Goal: Contribute content: Contribute content

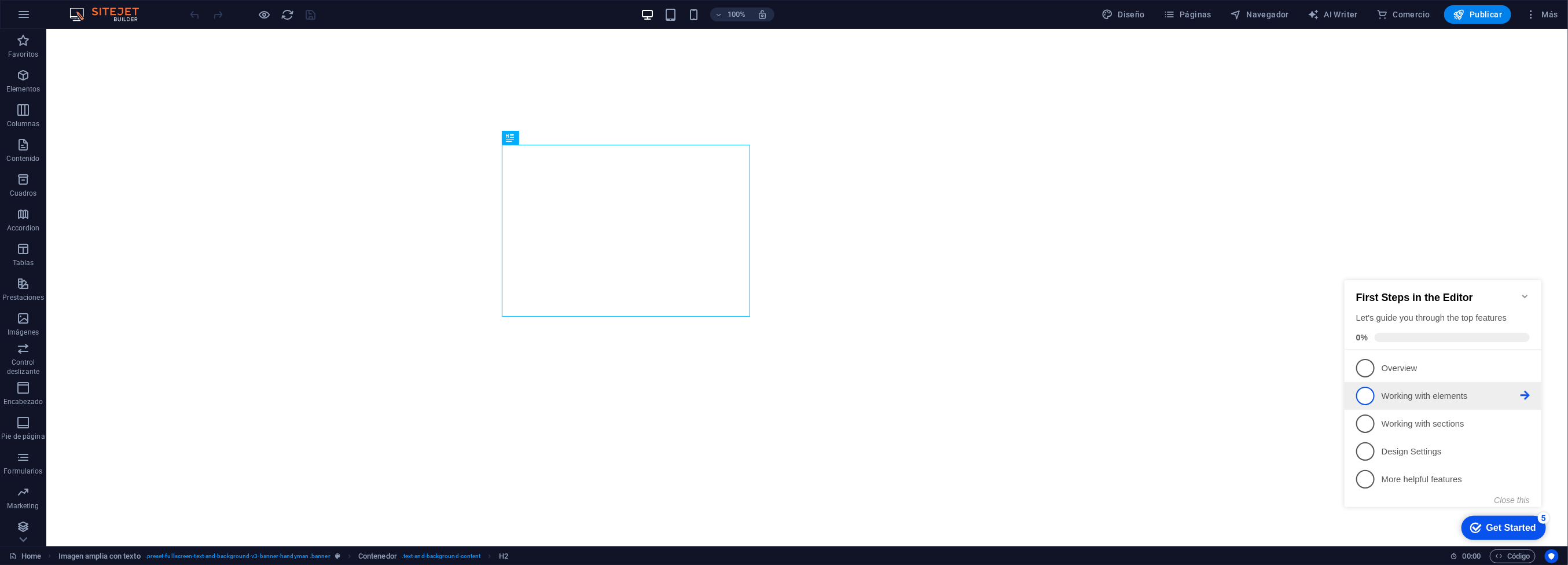
click at [1364, 397] on span "2" at bounding box center [1364, 395] width 18 height 18
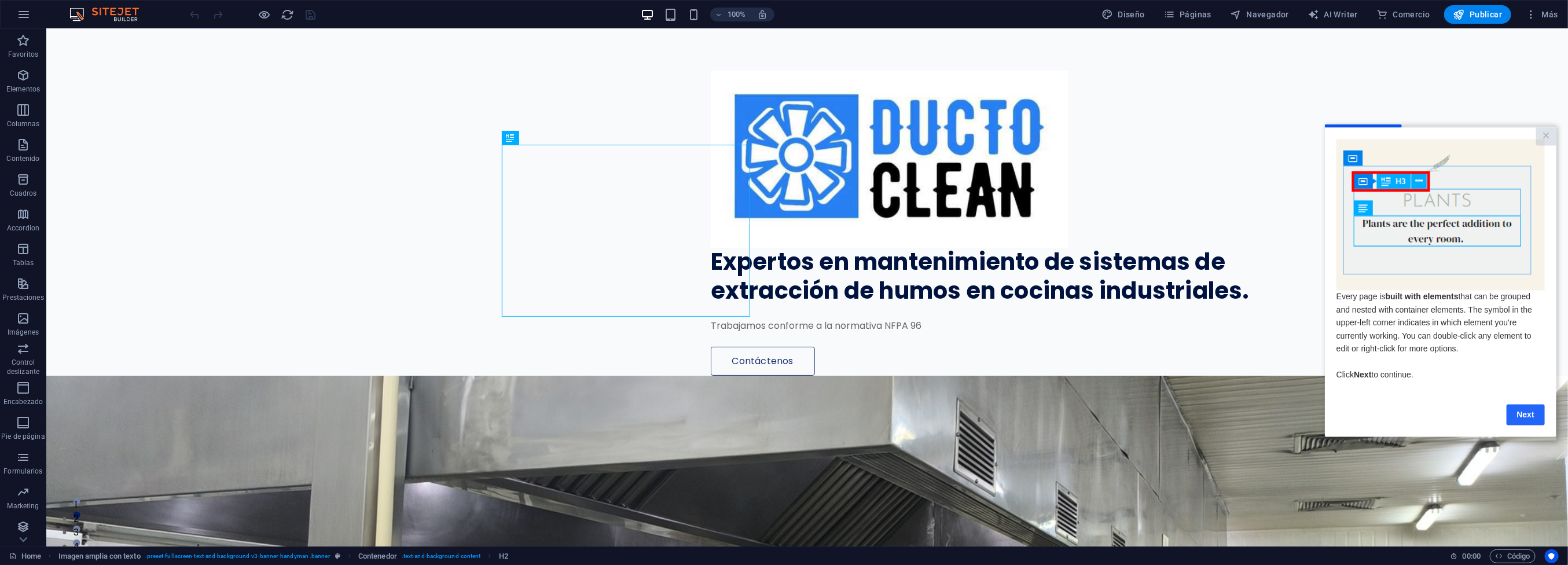
click at [1529, 422] on link "Next" at bounding box center [1525, 414] width 38 height 21
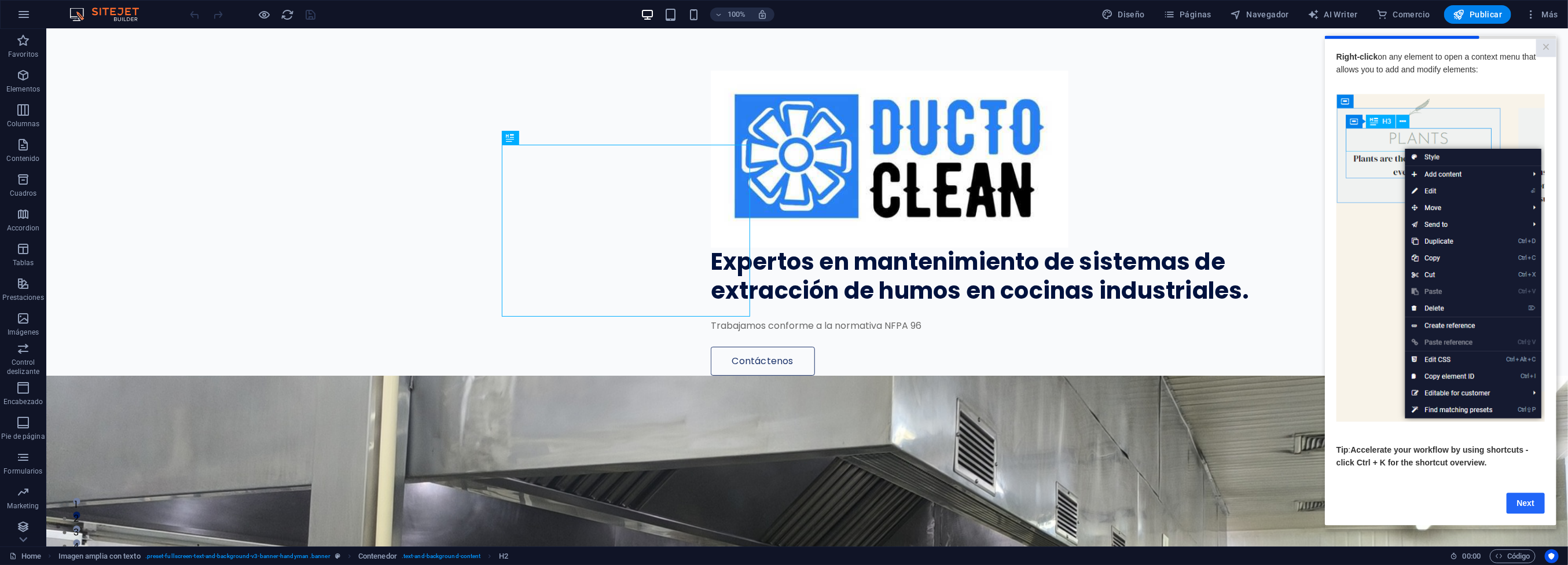
click at [1522, 505] on link "Next" at bounding box center [1525, 503] width 38 height 21
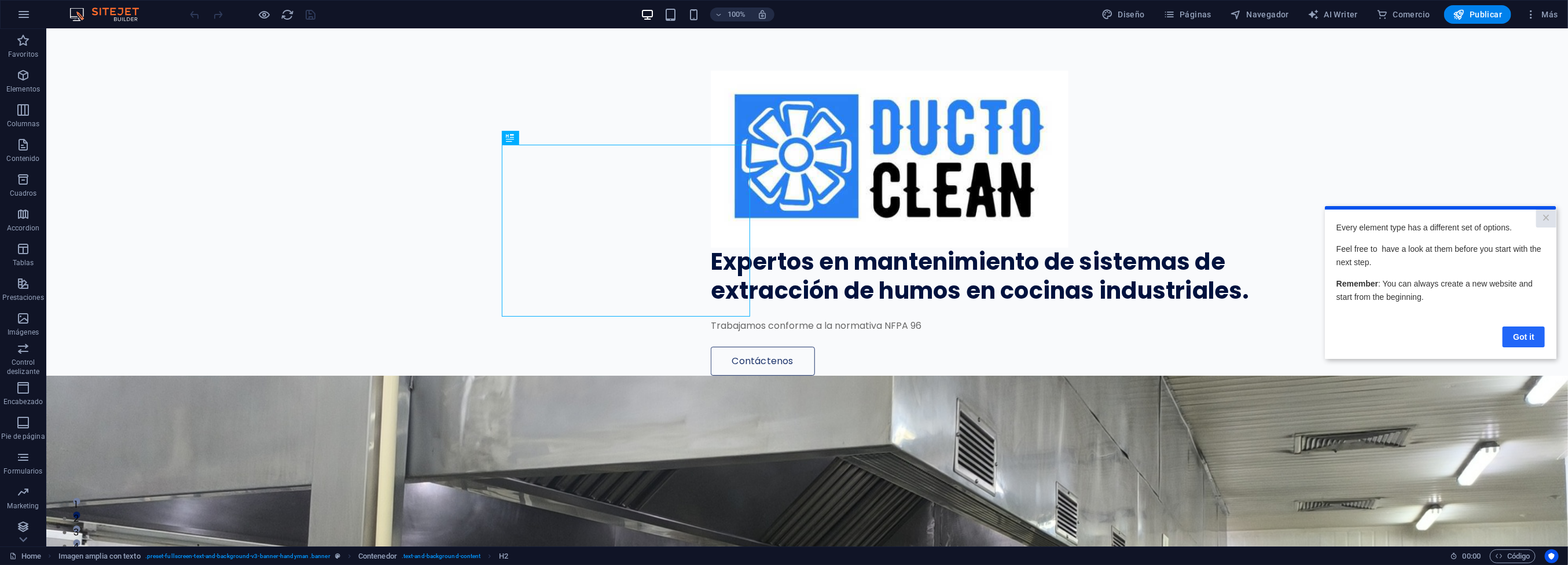
click at [1526, 329] on link "Got it" at bounding box center [1523, 336] width 43 height 21
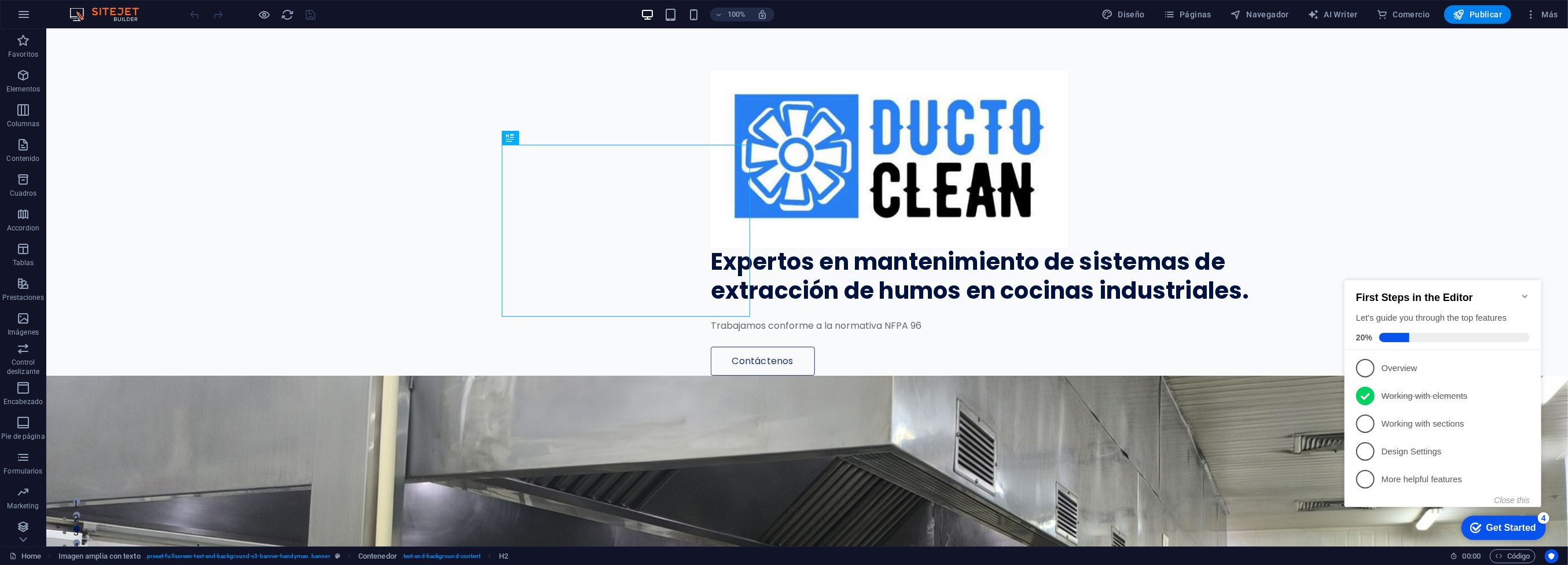
click at [1520, 524] on div "Get Started" at bounding box center [1510, 527] width 50 height 10
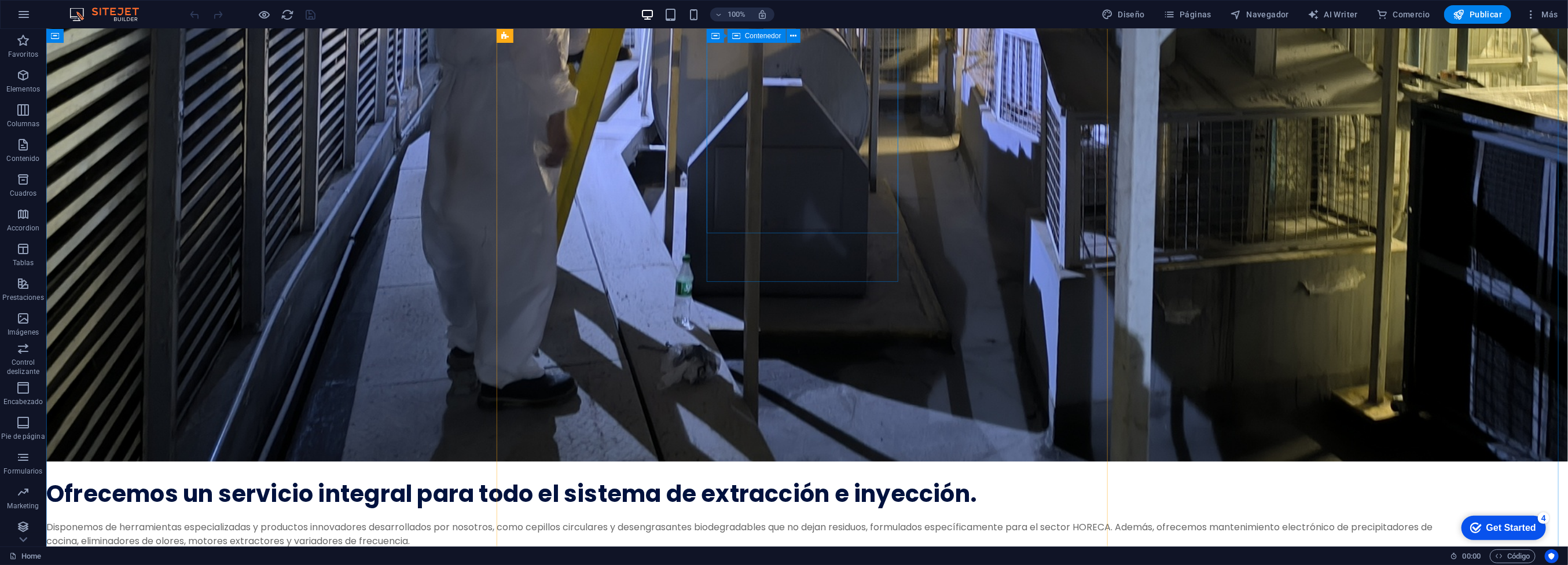
scroll to position [1621, 0]
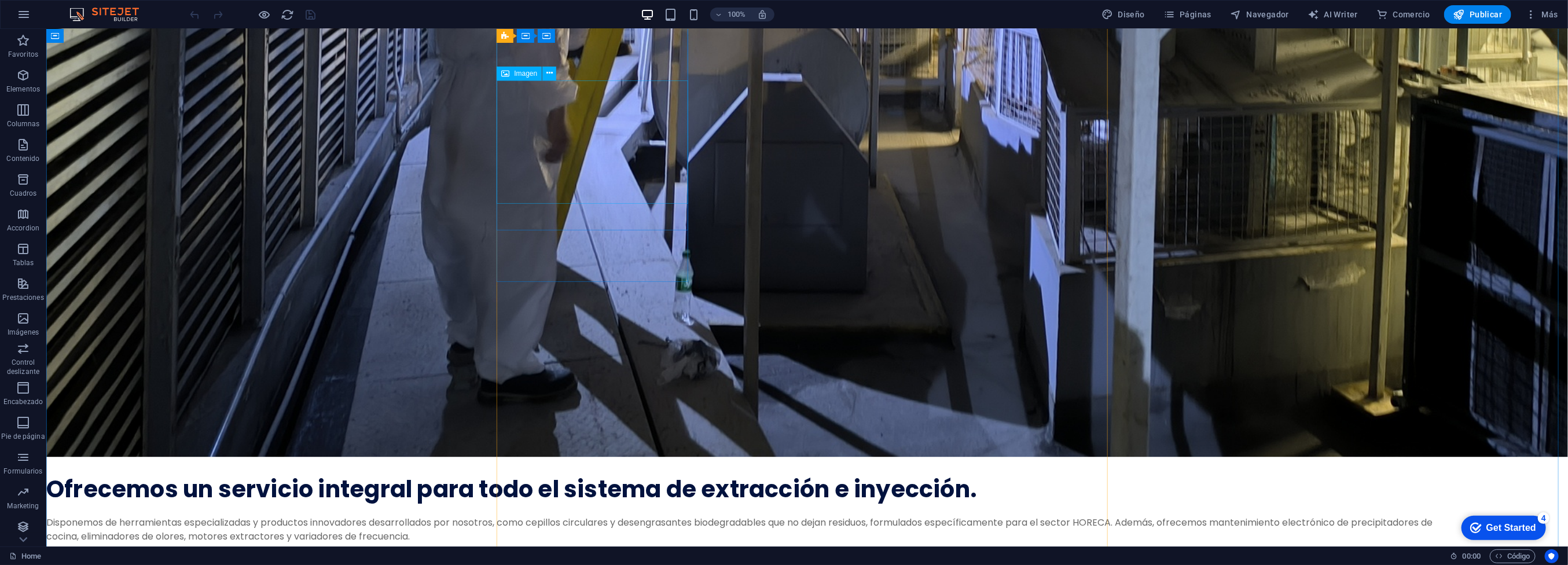
click at [547, 79] on icon at bounding box center [550, 73] width 6 height 12
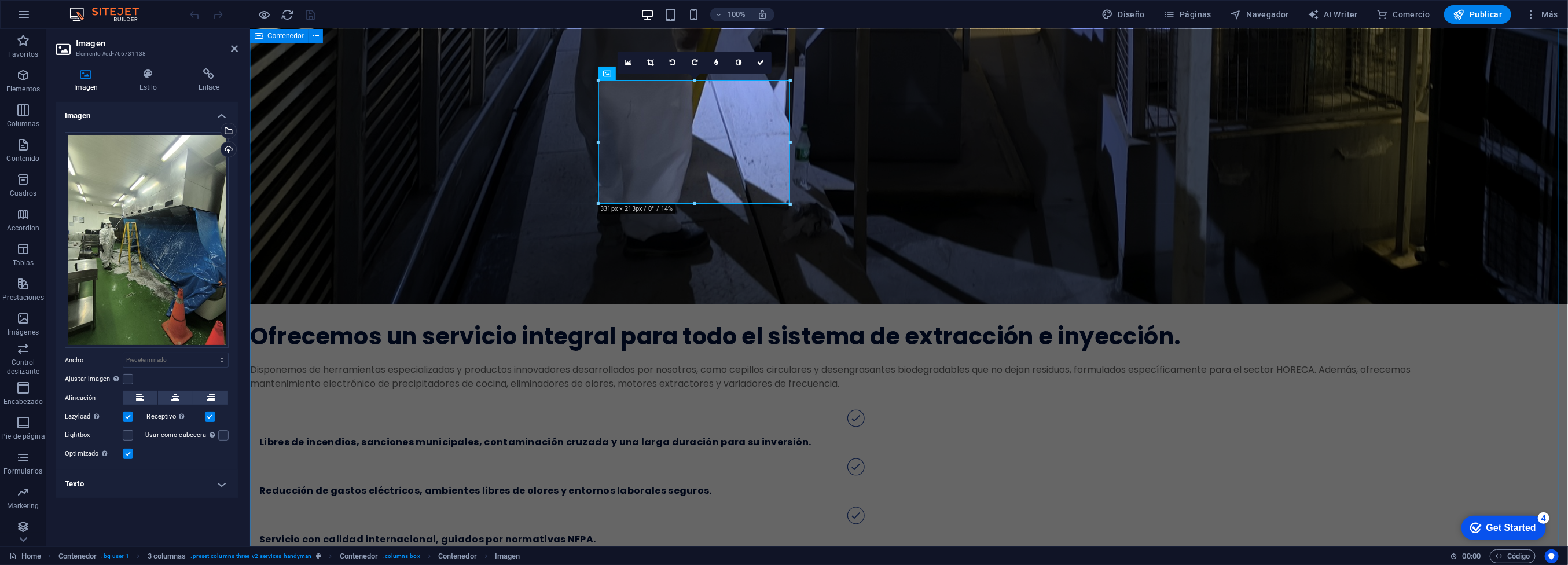
scroll to position [1547, 0]
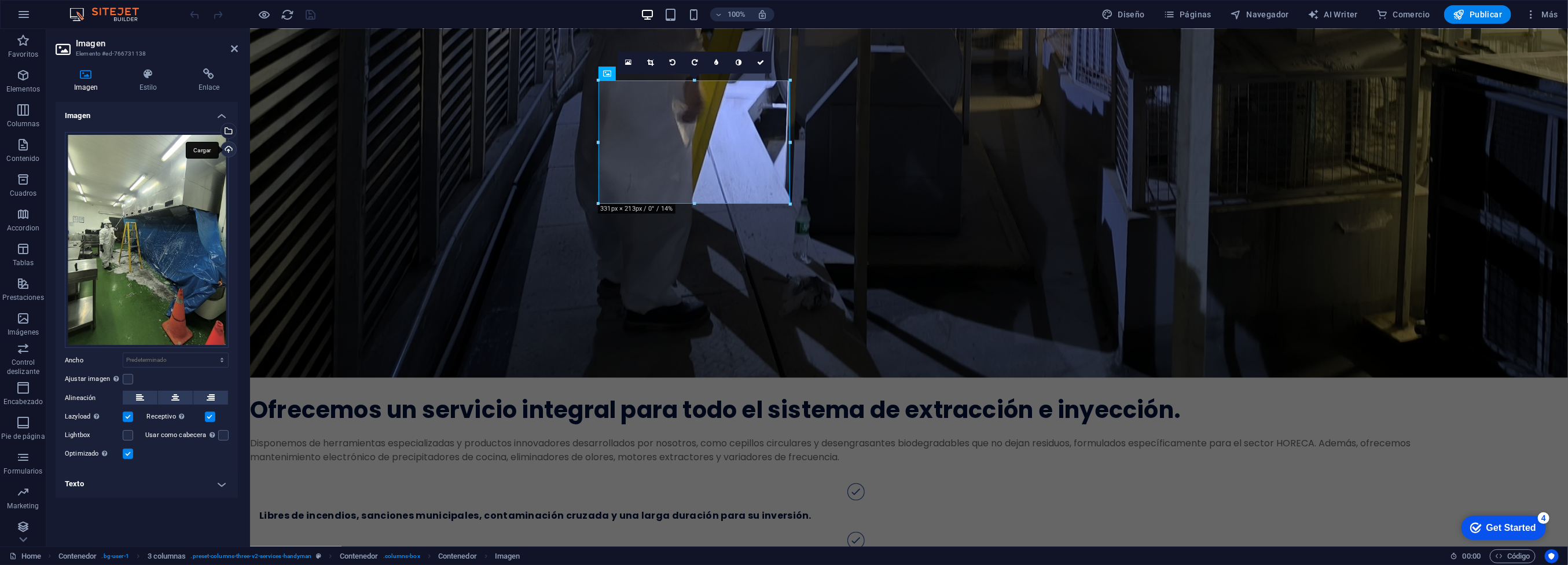
click at [227, 147] on div "Cargar" at bounding box center [227, 150] width 17 height 17
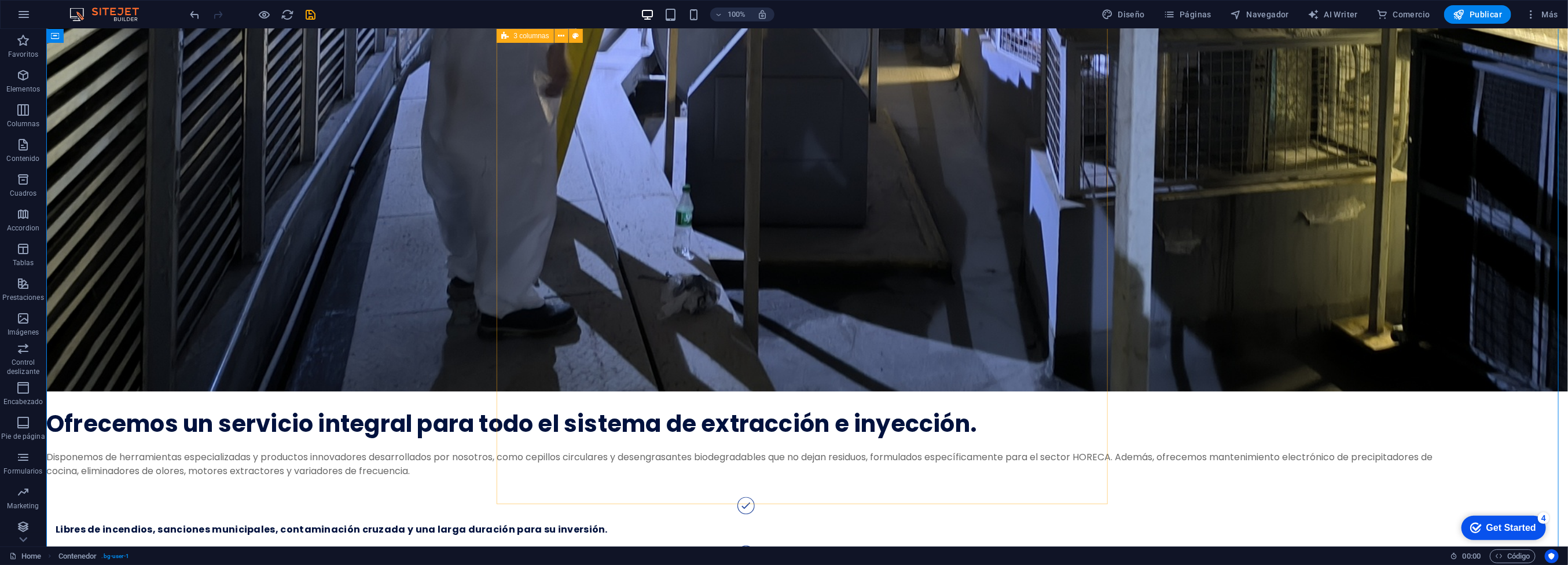
scroll to position [1736, 0]
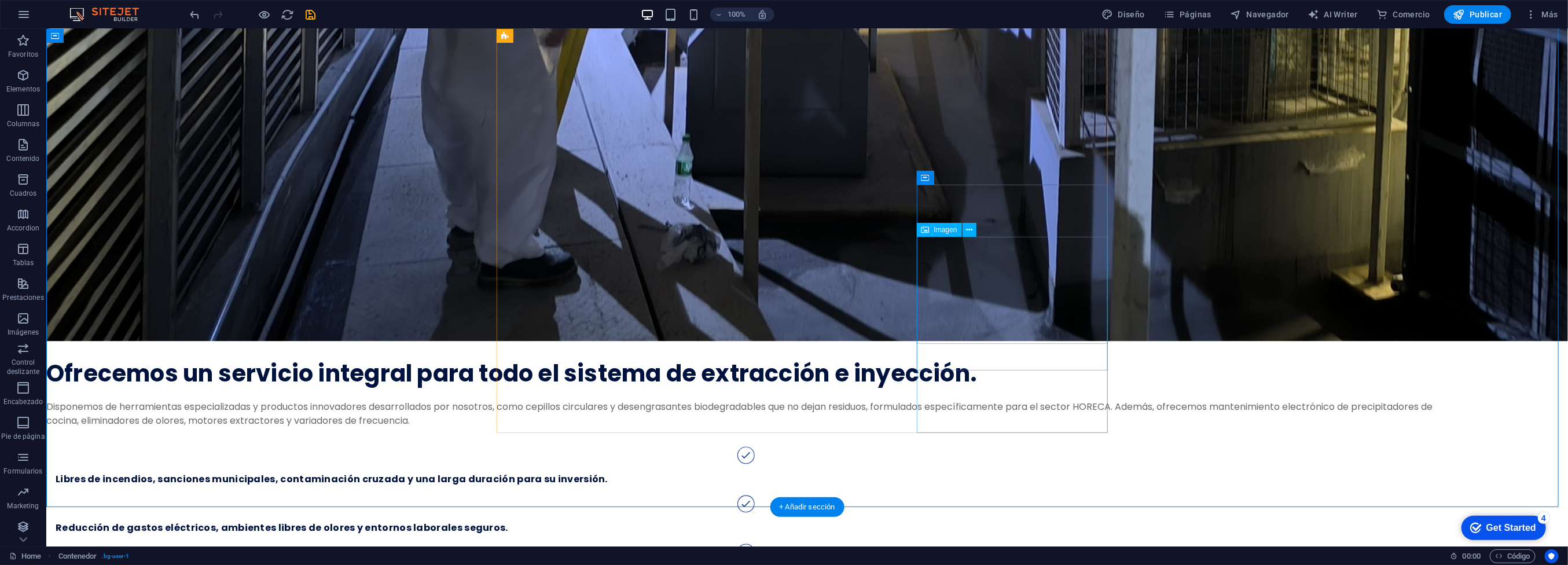
click at [943, 226] on div "Imagen" at bounding box center [939, 230] width 45 height 14
click at [947, 236] on div "Imagen" at bounding box center [939, 230] width 45 height 14
click at [947, 234] on div "Imagen" at bounding box center [939, 230] width 45 height 14
click at [968, 229] on icon at bounding box center [969, 230] width 6 height 12
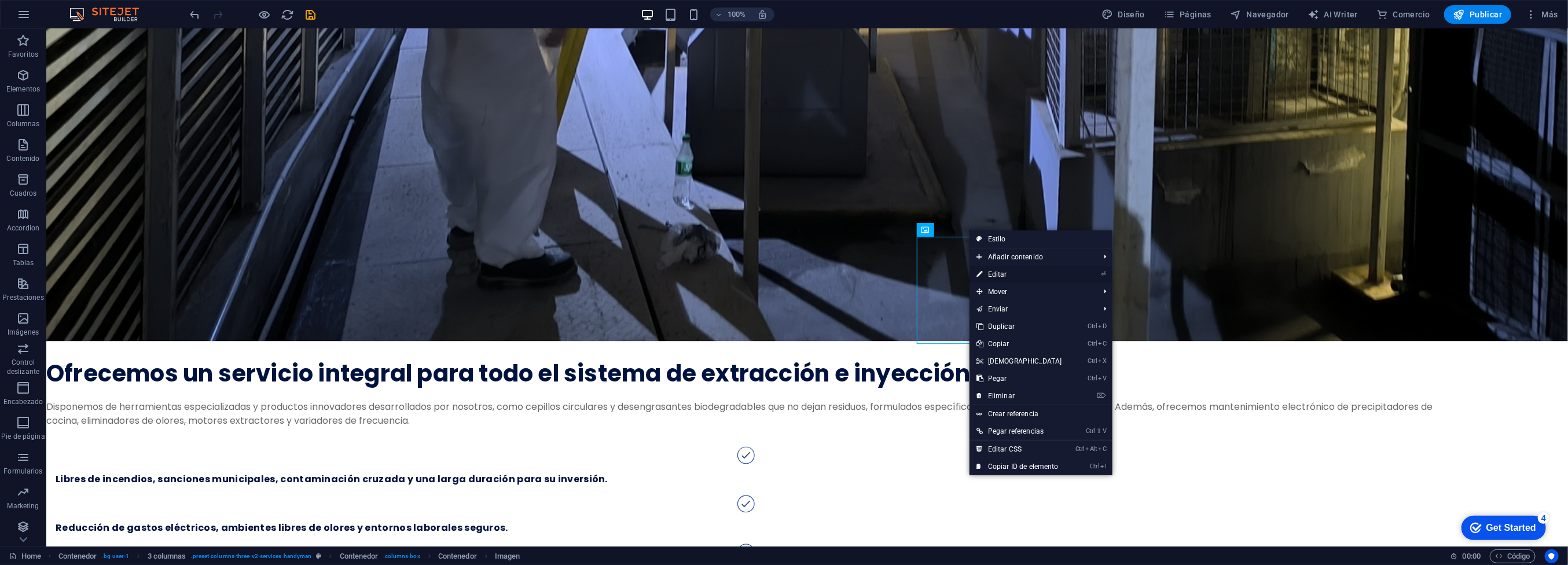
click at [997, 269] on link "⏎ Editar" at bounding box center [1019, 274] width 100 height 17
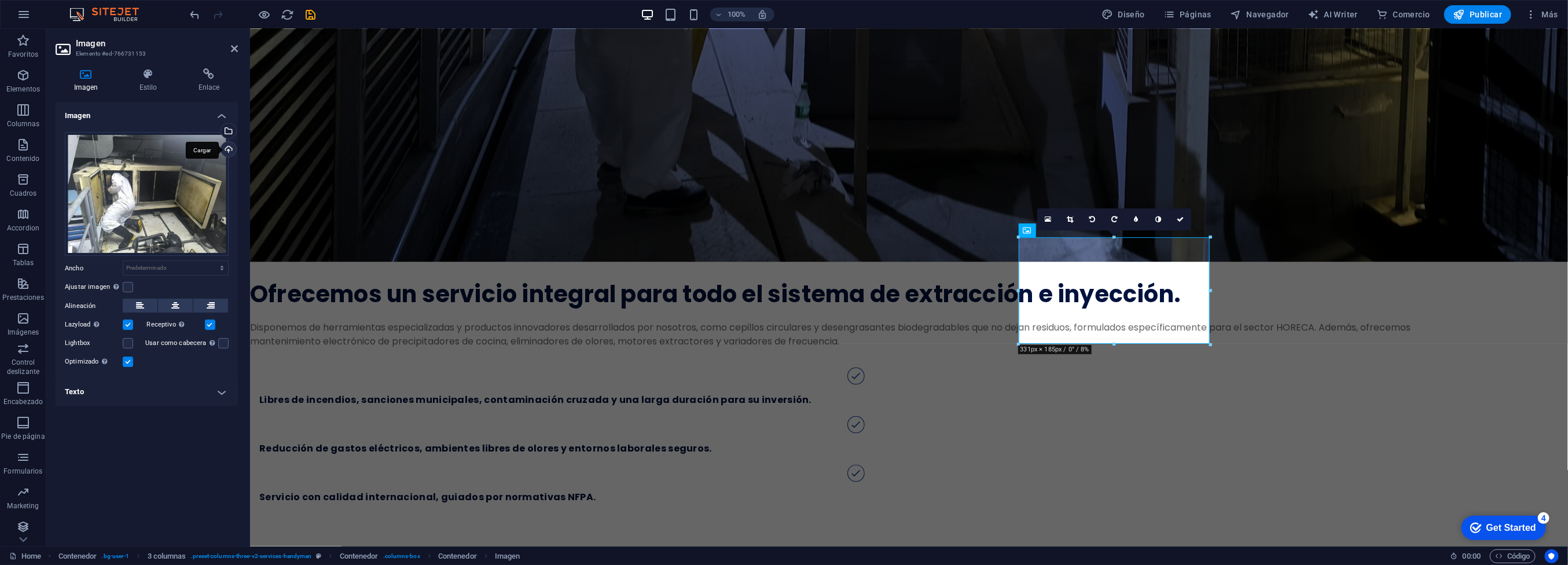
click at [229, 154] on div "Cargar" at bounding box center [227, 150] width 17 height 17
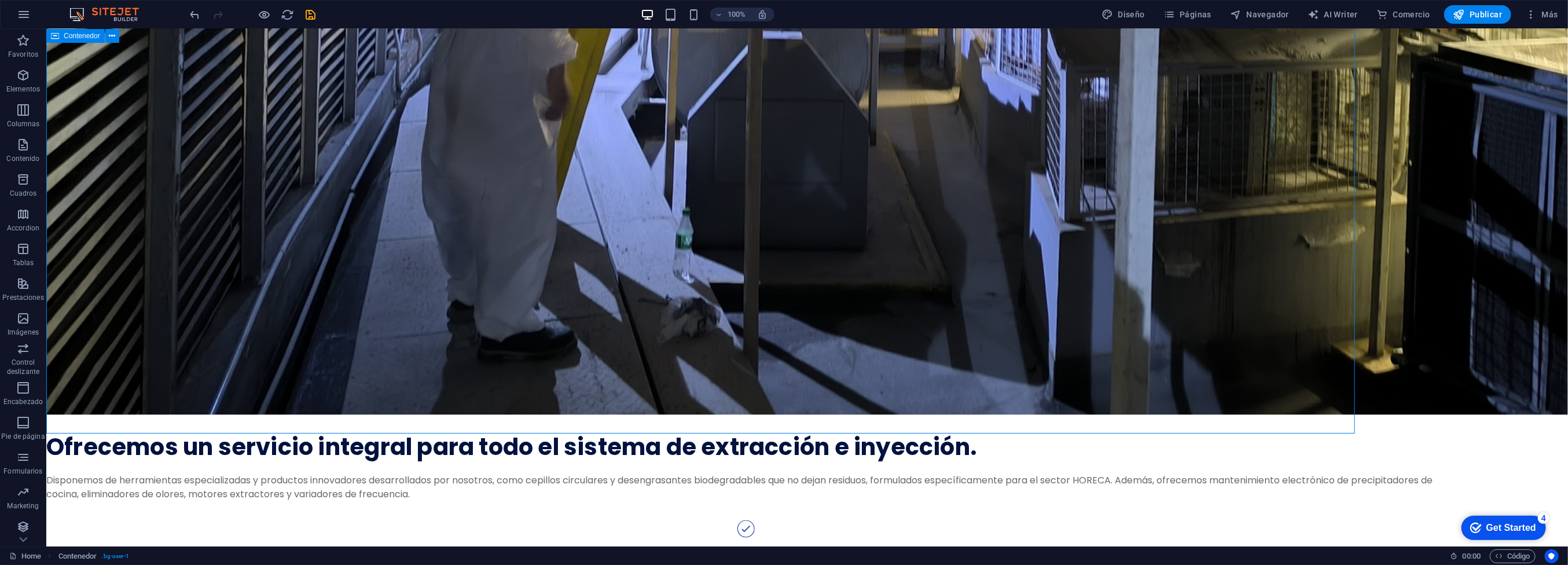
scroll to position [1736, 0]
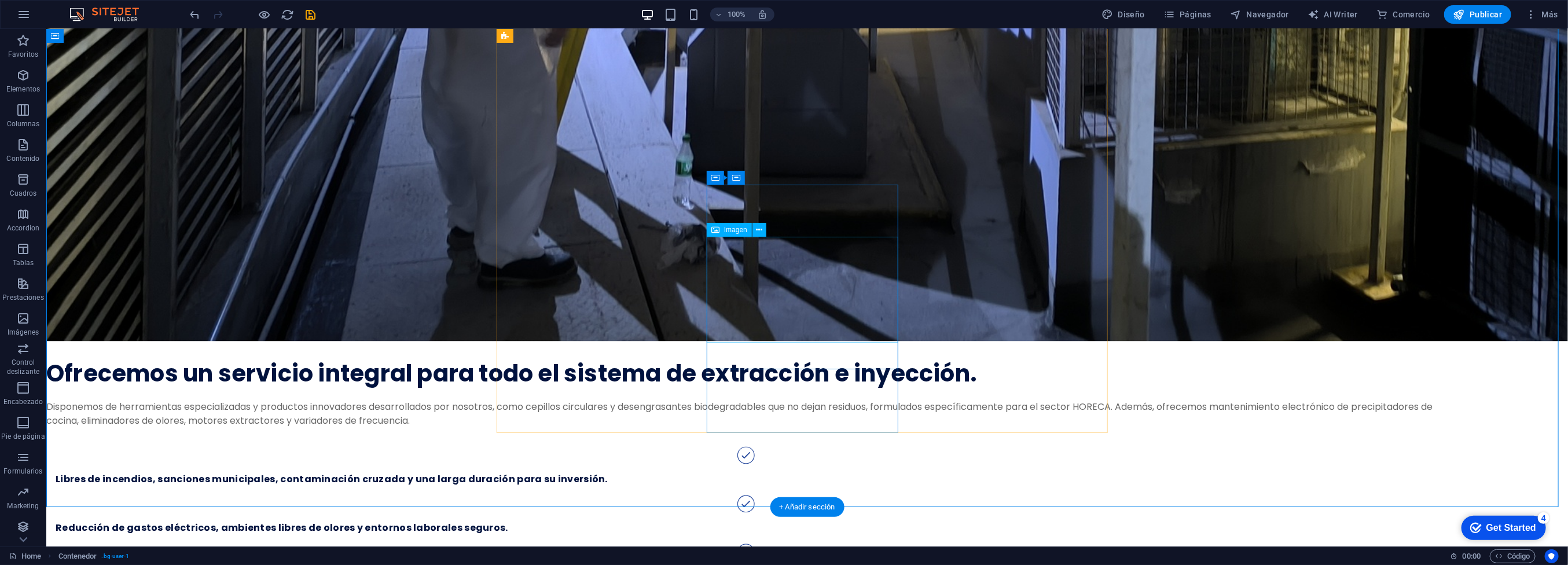
click at [757, 229] on icon at bounding box center [759, 230] width 6 height 12
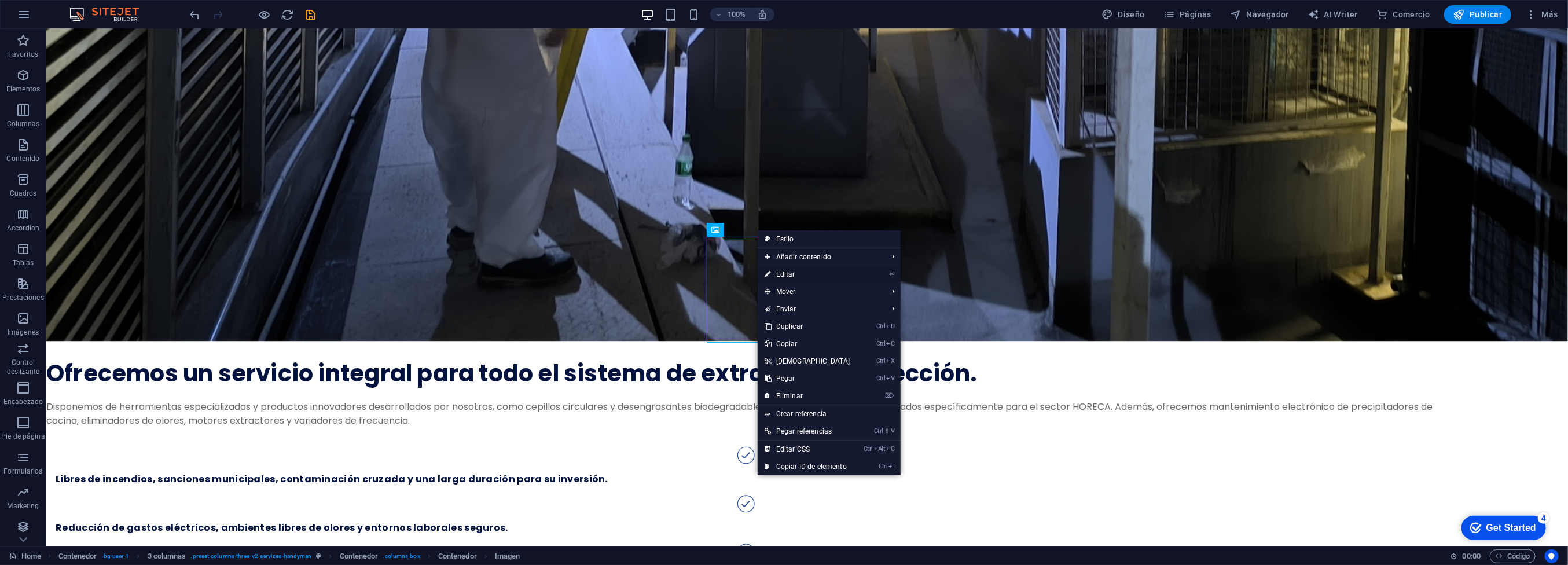
click at [787, 276] on link "⏎ Editar" at bounding box center [807, 274] width 100 height 17
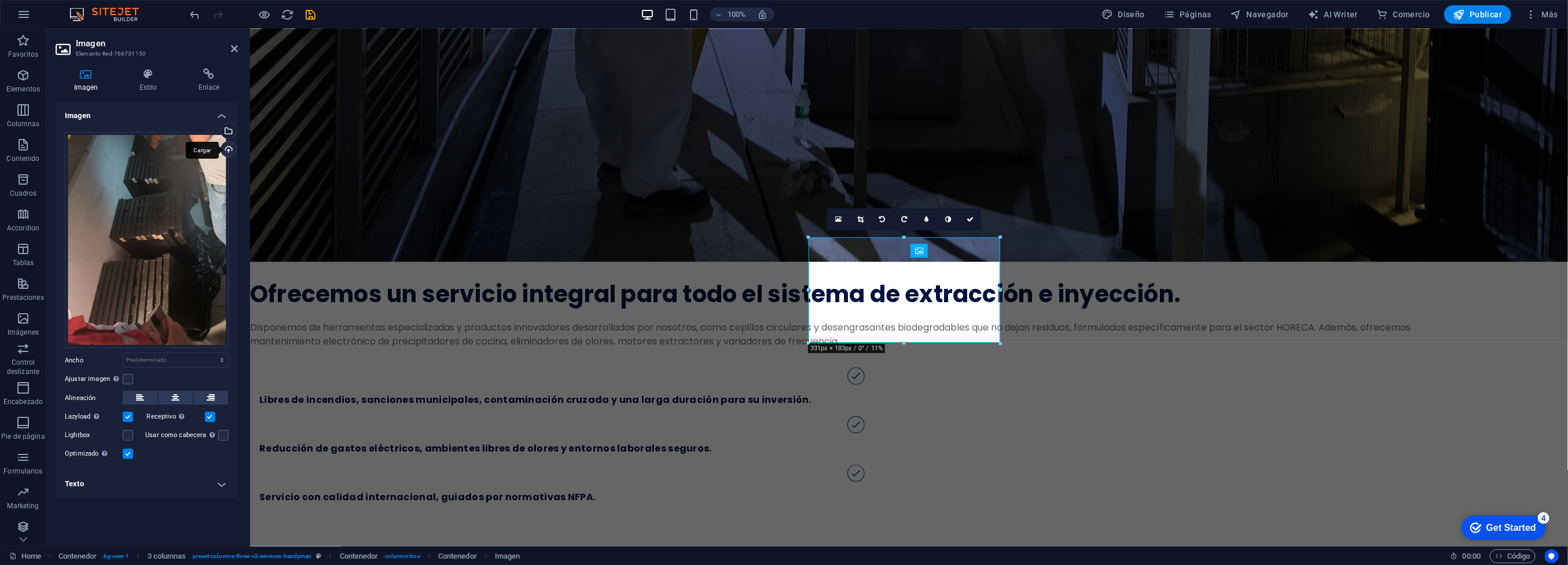
click at [226, 149] on div "Cargar" at bounding box center [227, 150] width 17 height 17
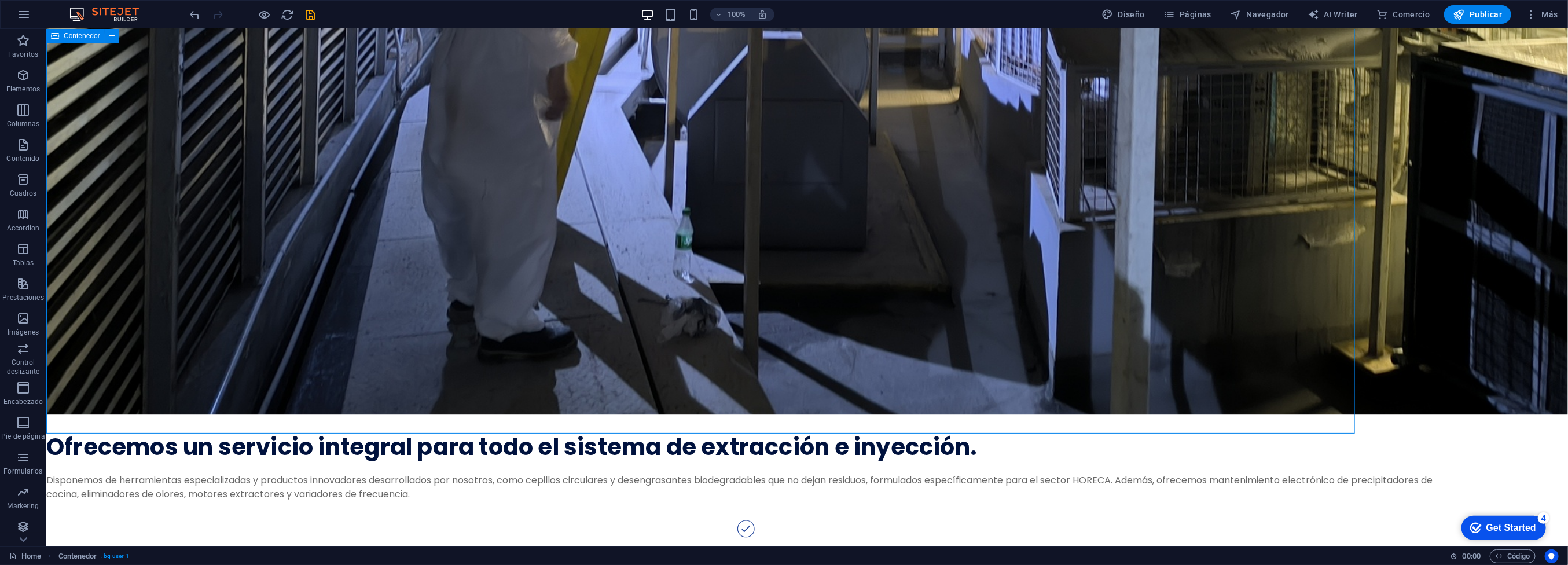
scroll to position [1736, 0]
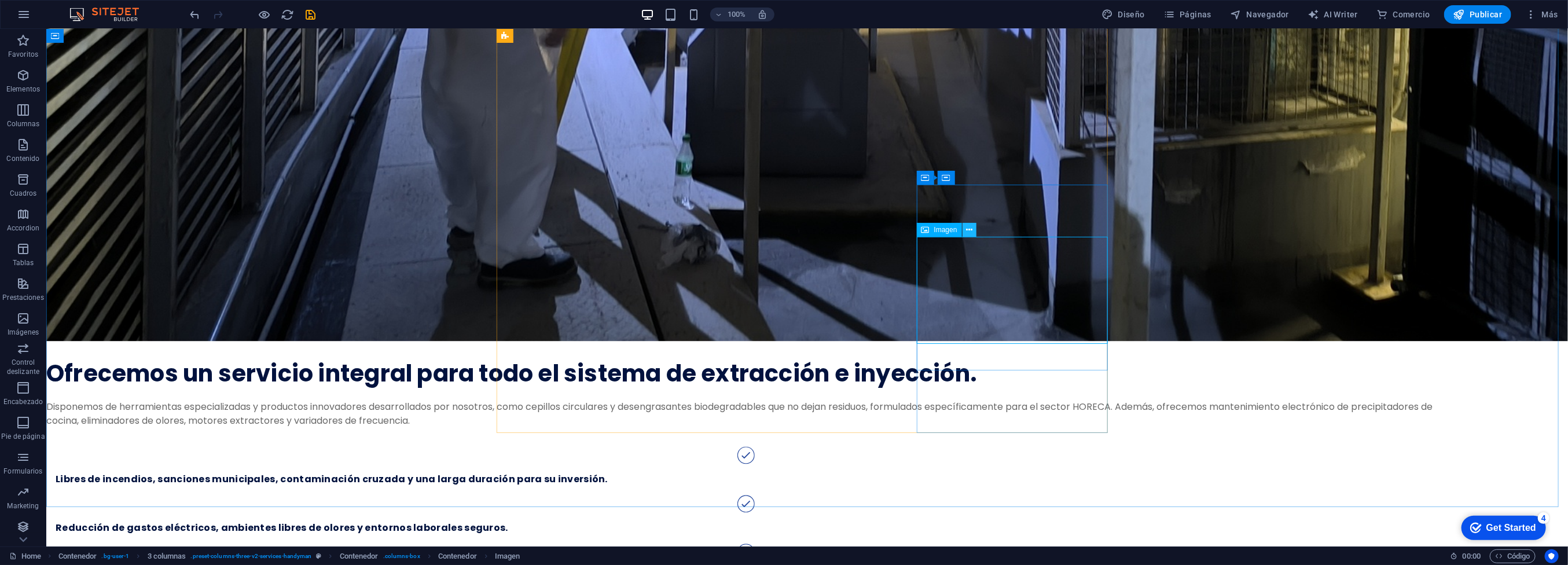
click at [966, 227] on icon at bounding box center [969, 230] width 6 height 12
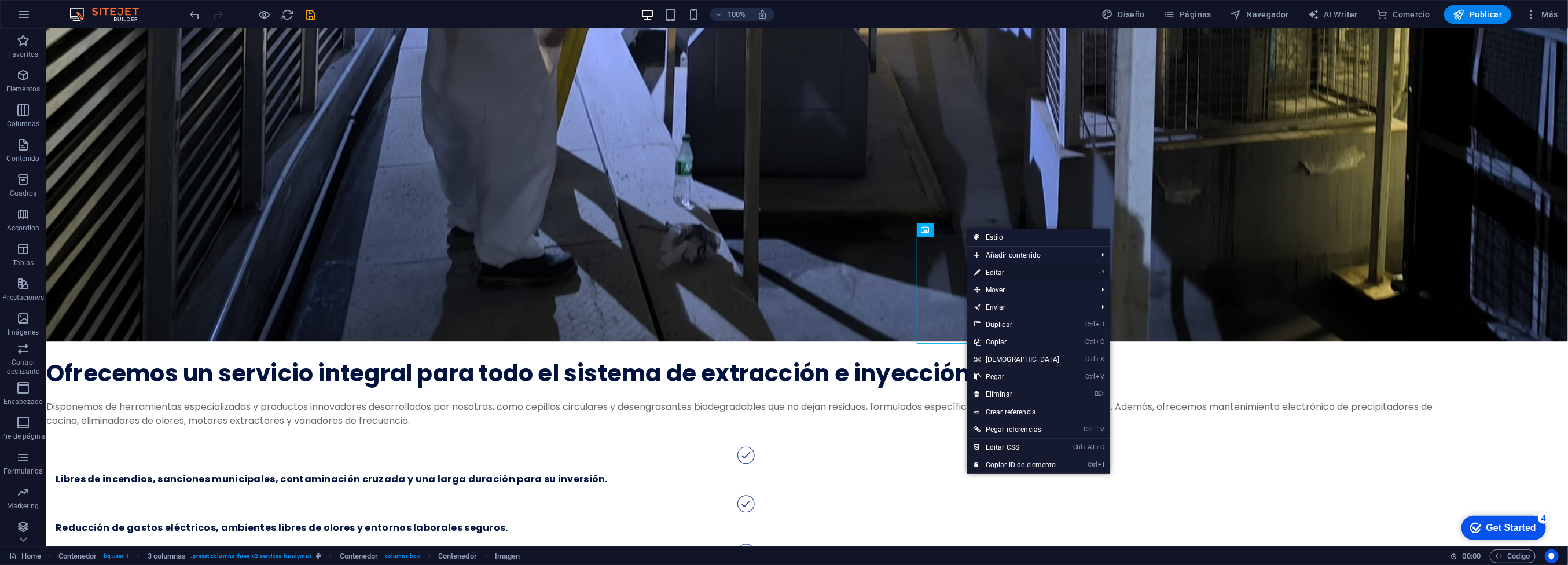
click at [999, 267] on link "⏎ Editar" at bounding box center [1016, 272] width 100 height 17
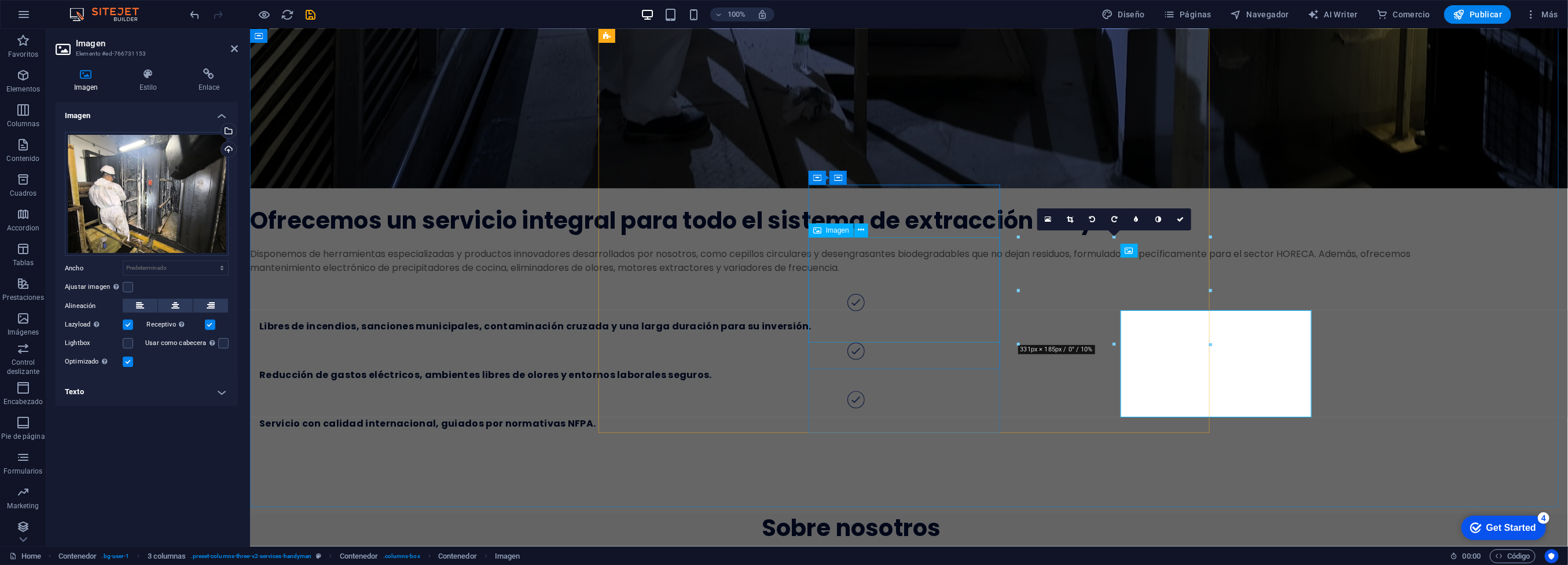
scroll to position [1663, 0]
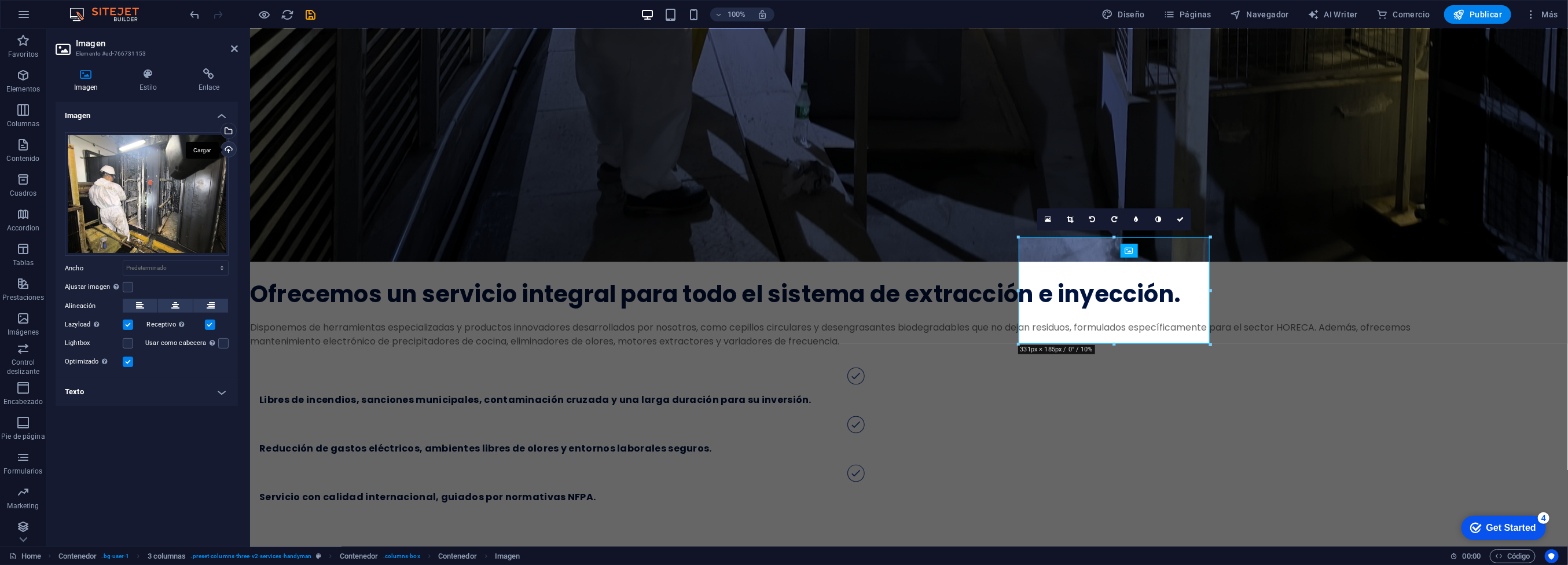
click at [226, 156] on div "Cargar" at bounding box center [227, 150] width 17 height 17
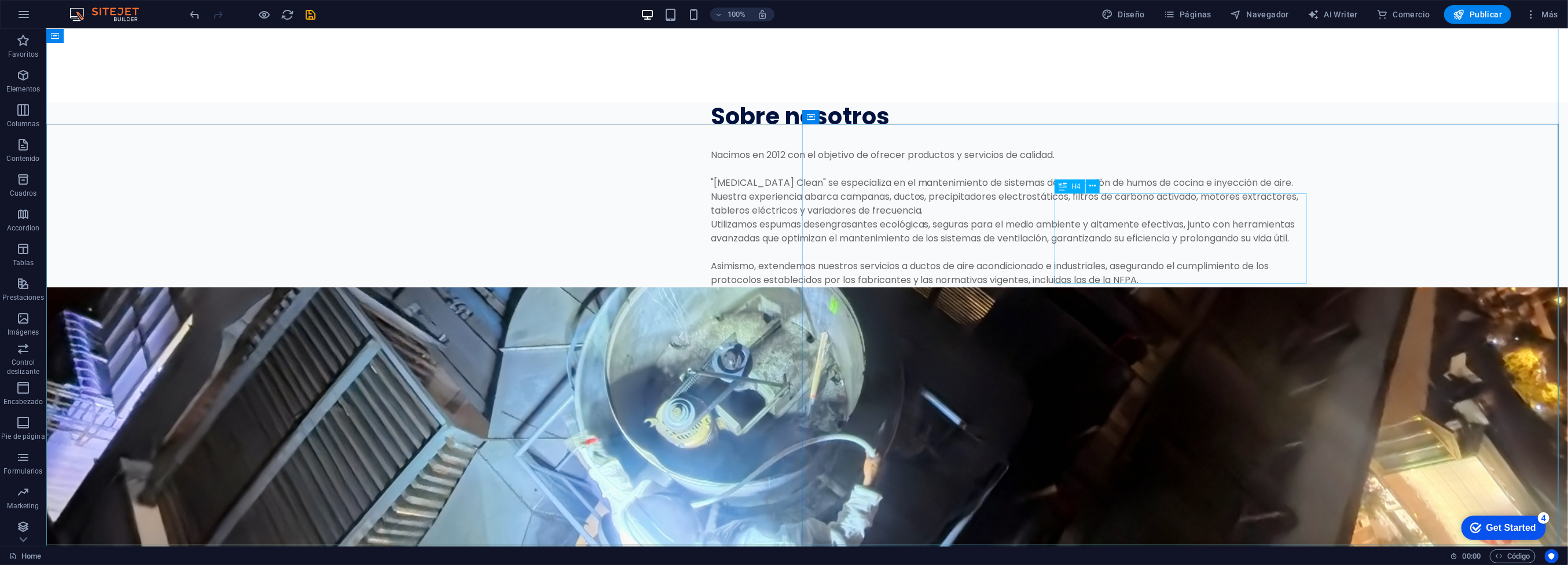
scroll to position [2315, 0]
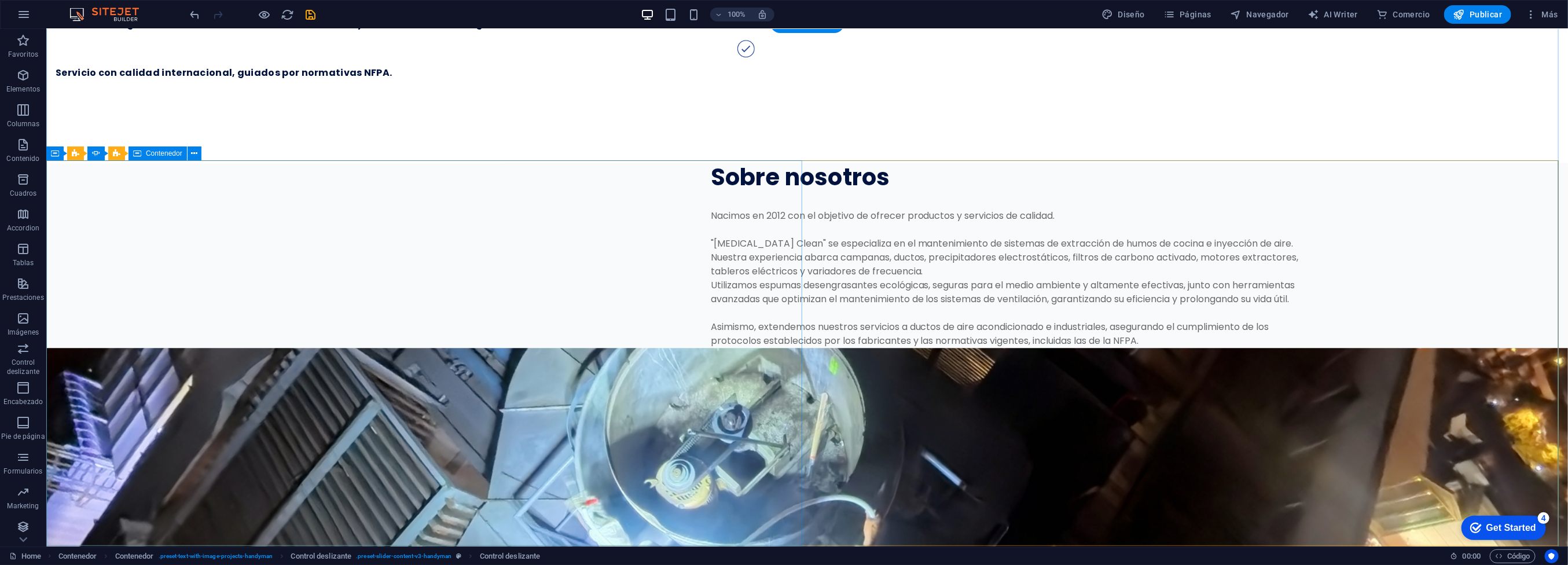
scroll to position [2257, 0]
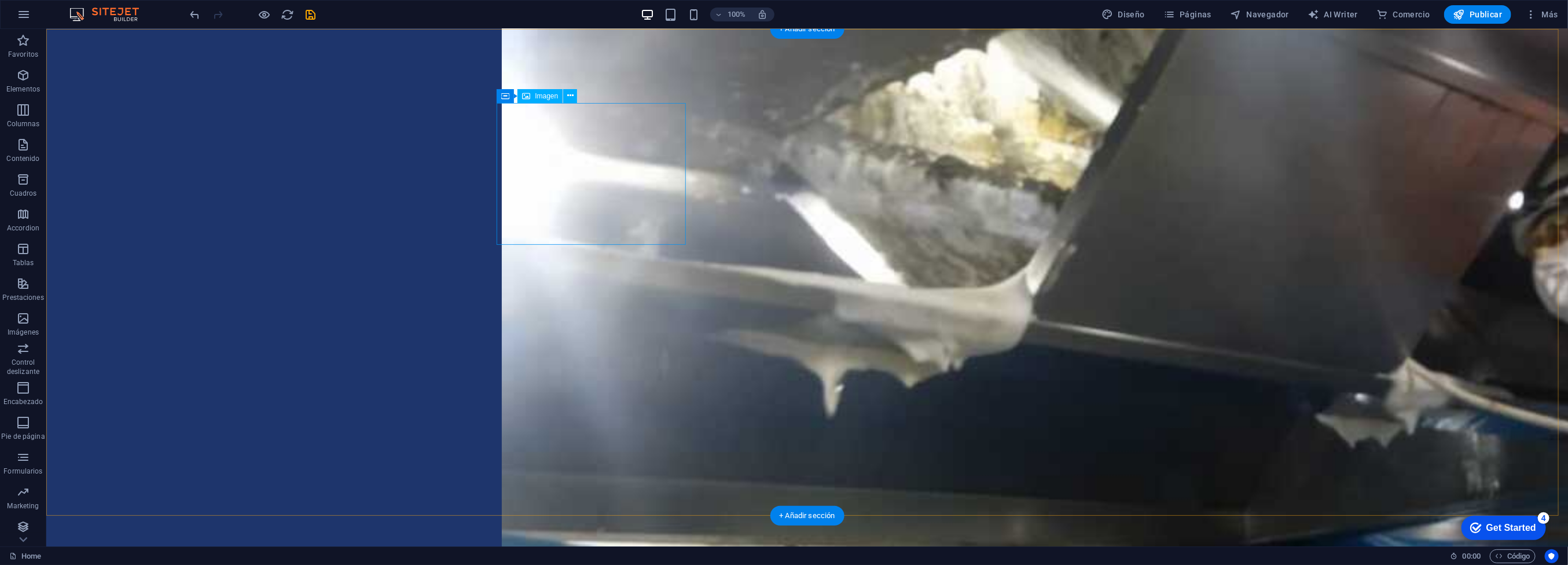
scroll to position [3473, 0]
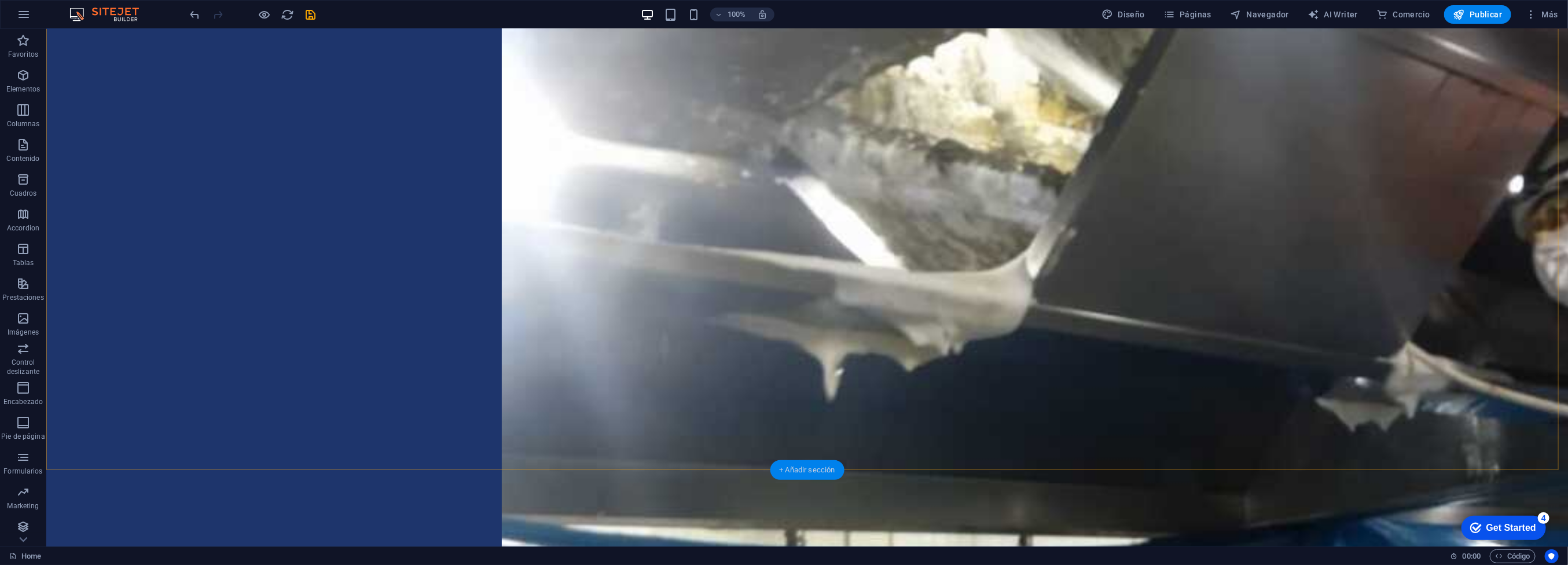
click at [814, 470] on div "+ Añadir sección" at bounding box center [806, 470] width 74 height 20
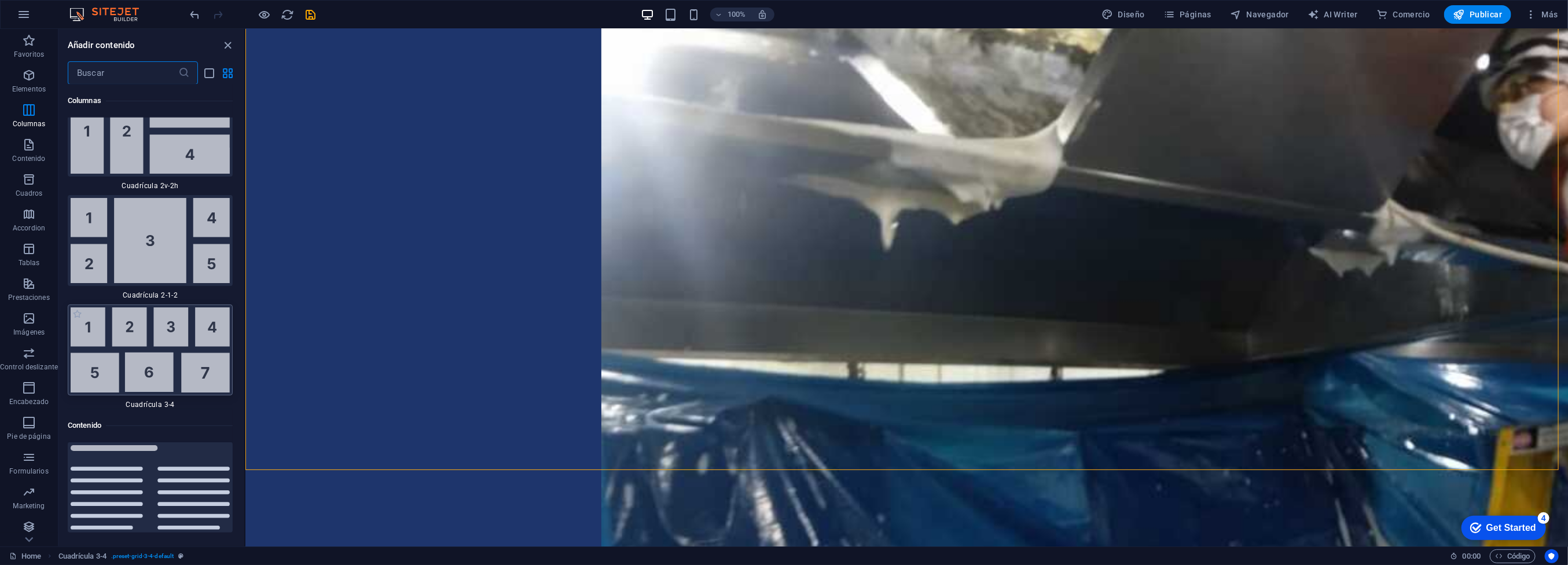
scroll to position [3627, 0]
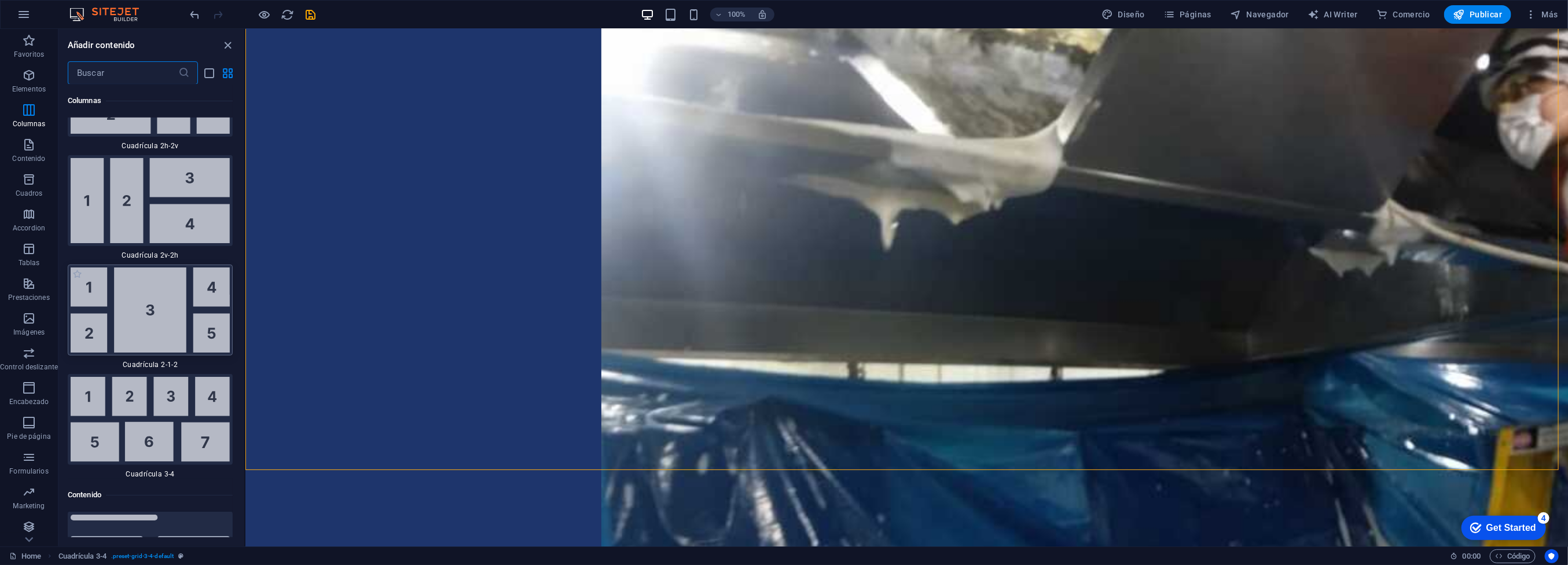
click at [162, 335] on img at bounding box center [150, 310] width 159 height 85
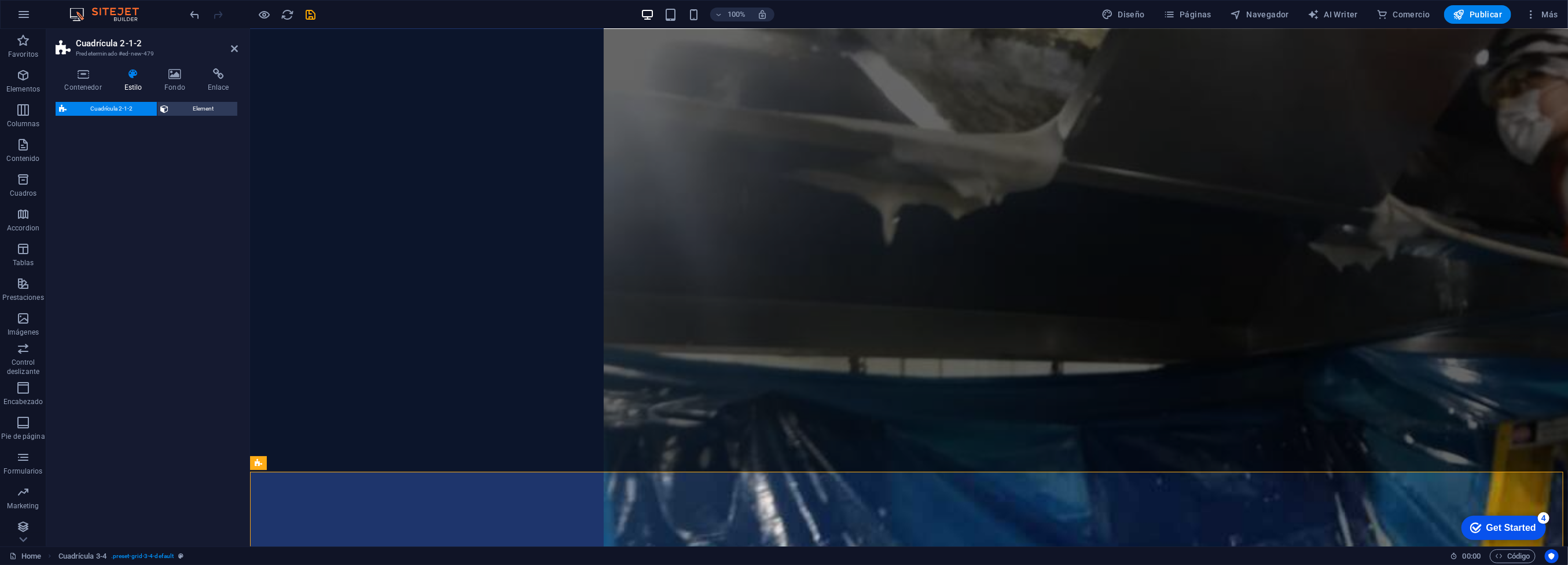
select select "rem"
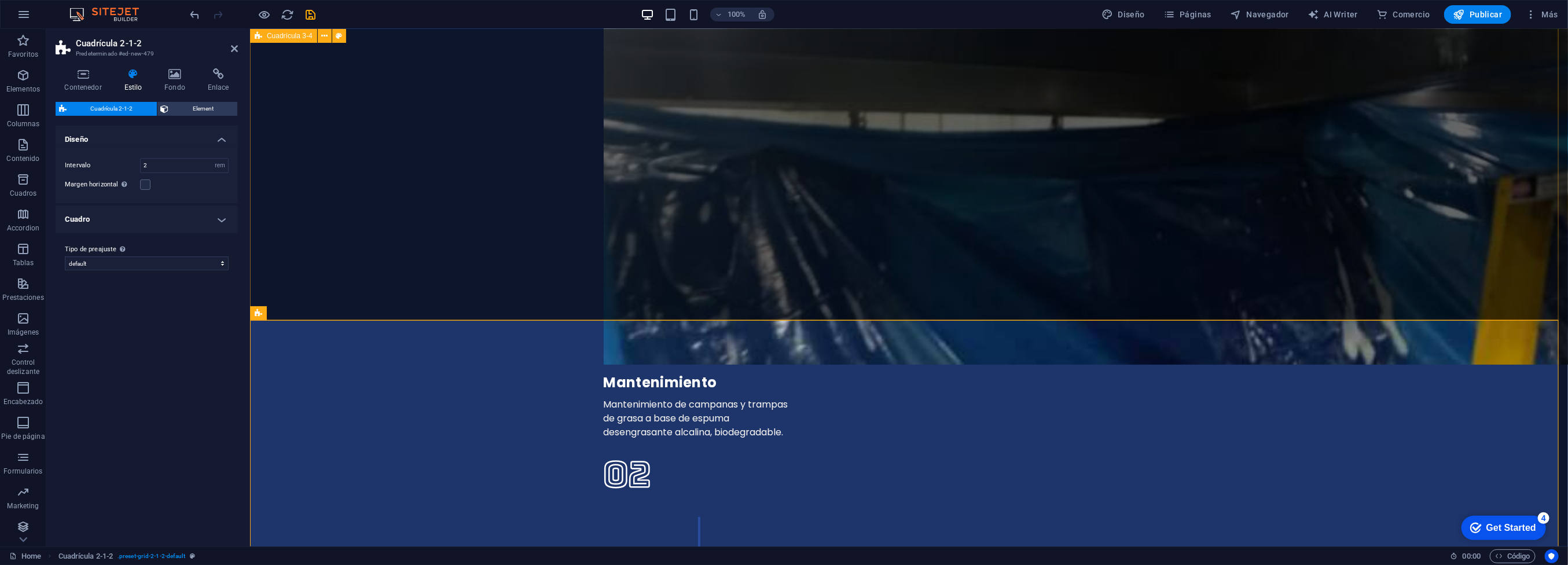
scroll to position [3746, 0]
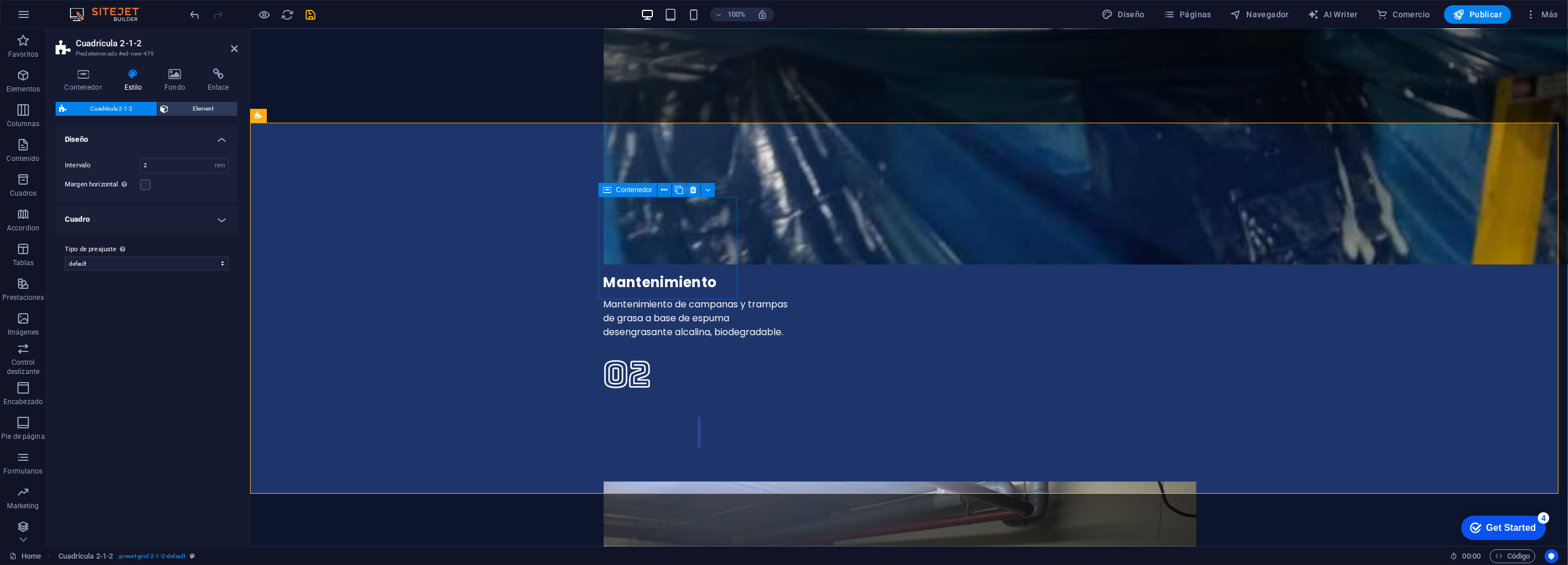
click at [661, 190] on icon at bounding box center [665, 190] width 6 height 12
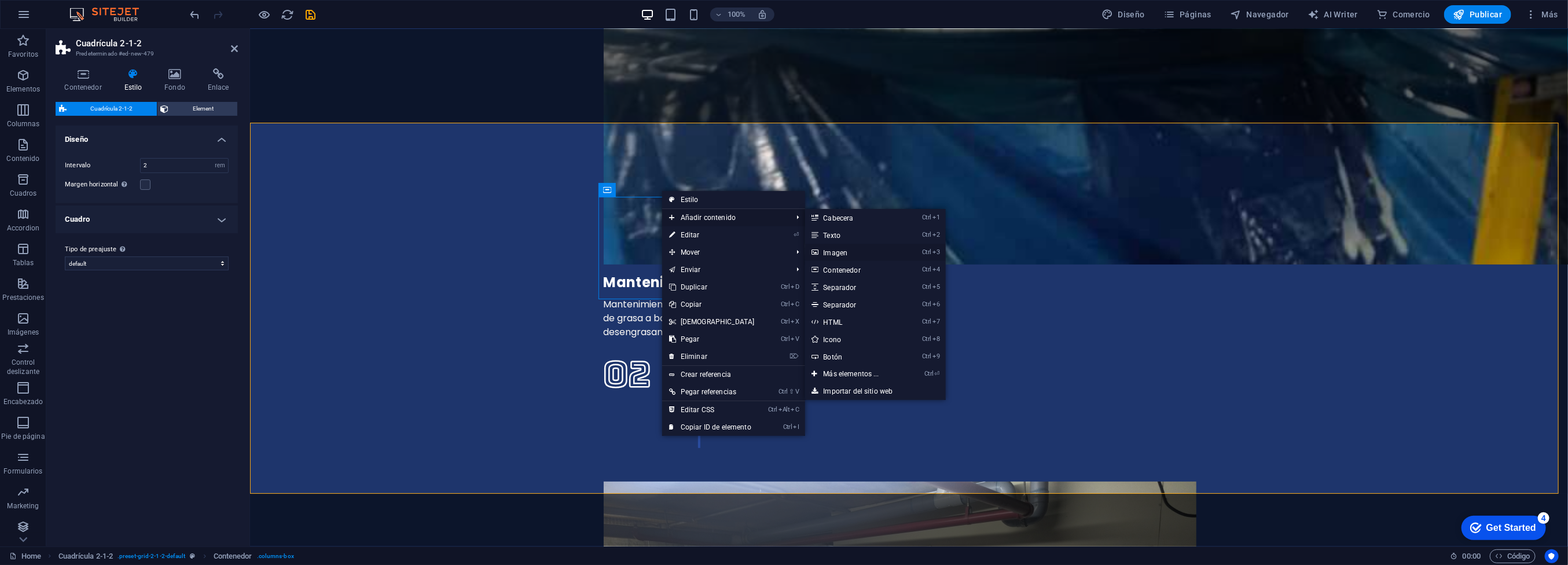
click at [838, 251] on link "Ctrl 3 Imagen" at bounding box center [853, 252] width 97 height 17
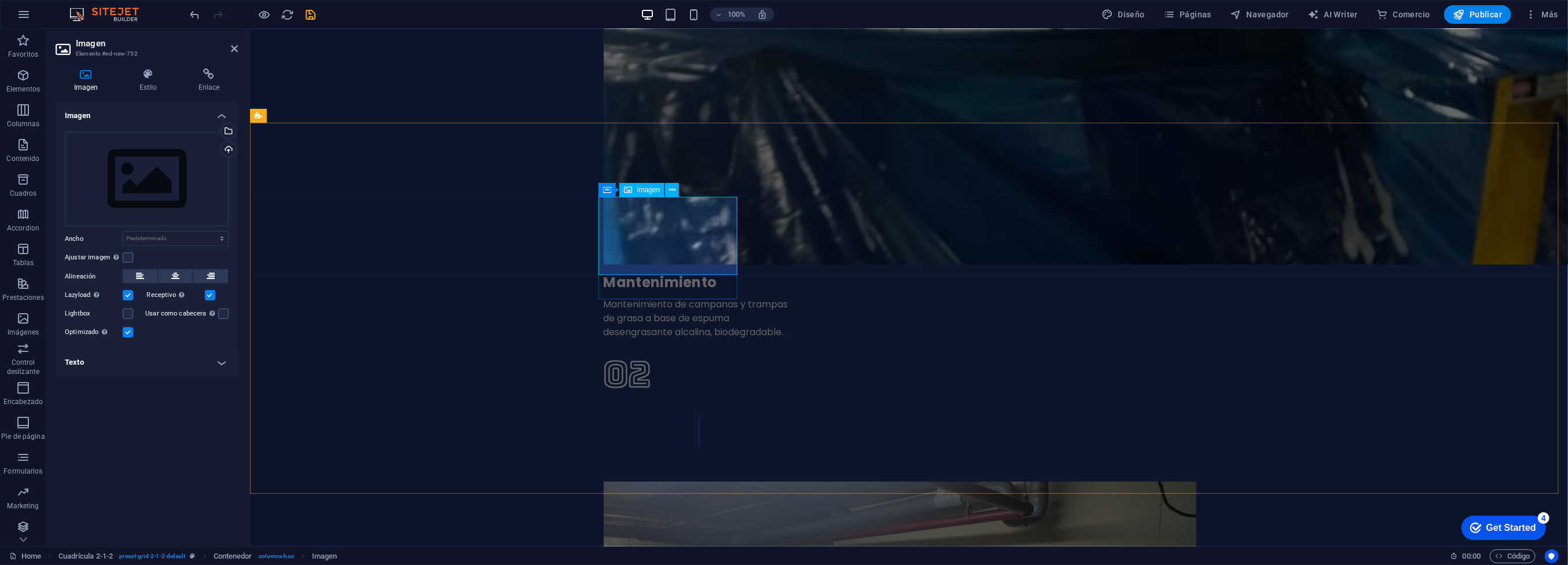
click at [226, 148] on div "Cargar" at bounding box center [227, 150] width 17 height 17
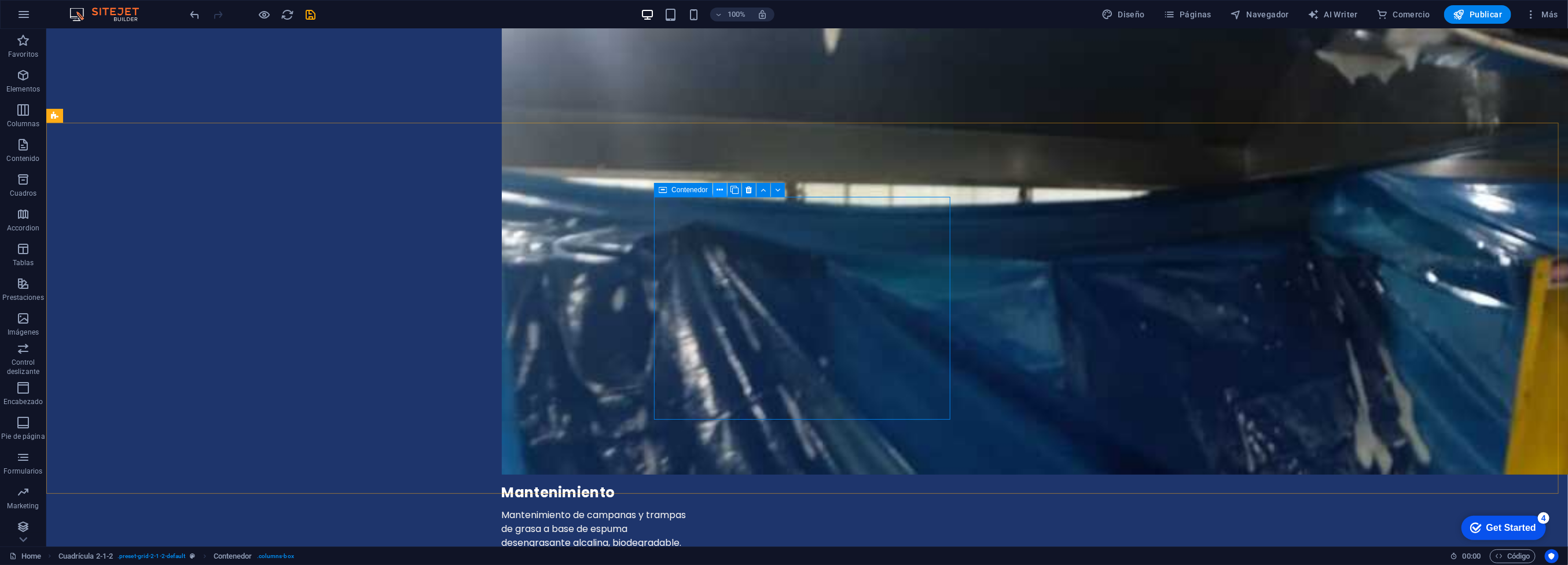
click at [719, 190] on icon at bounding box center [720, 190] width 6 height 12
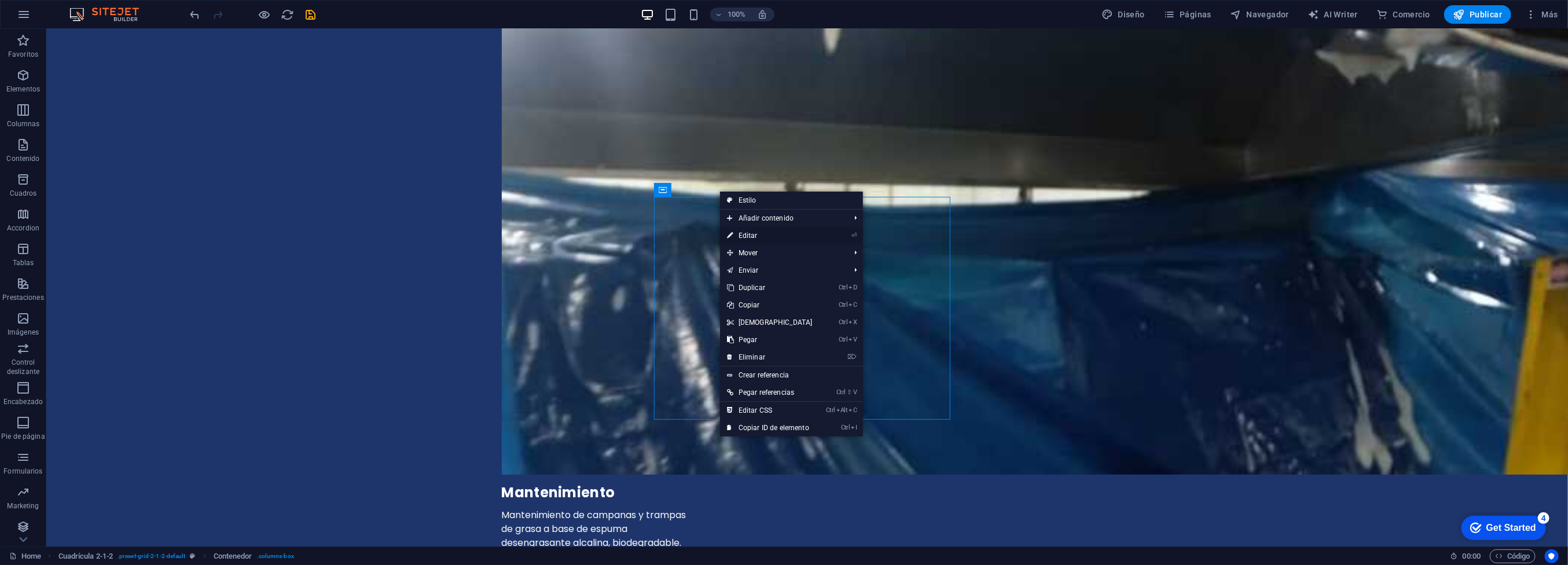
click at [754, 232] on link "⏎ Editar" at bounding box center [769, 235] width 100 height 17
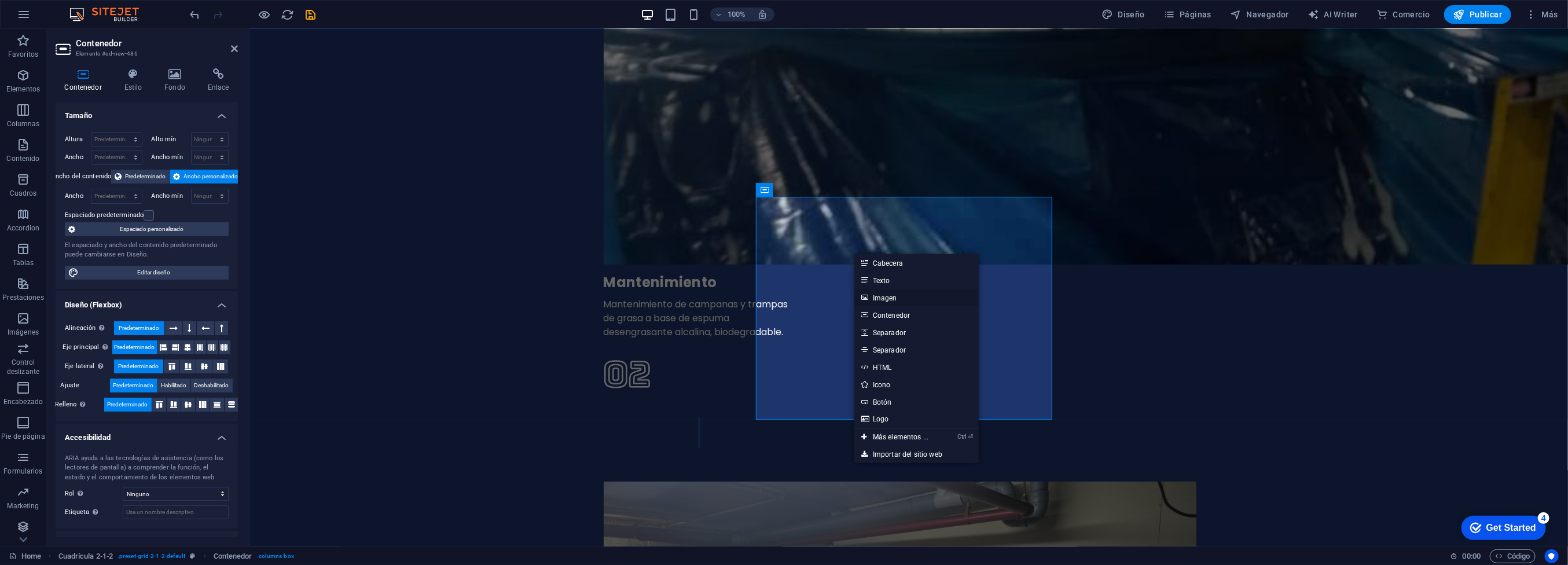
click at [887, 296] on link "Imagen" at bounding box center [917, 297] width 124 height 17
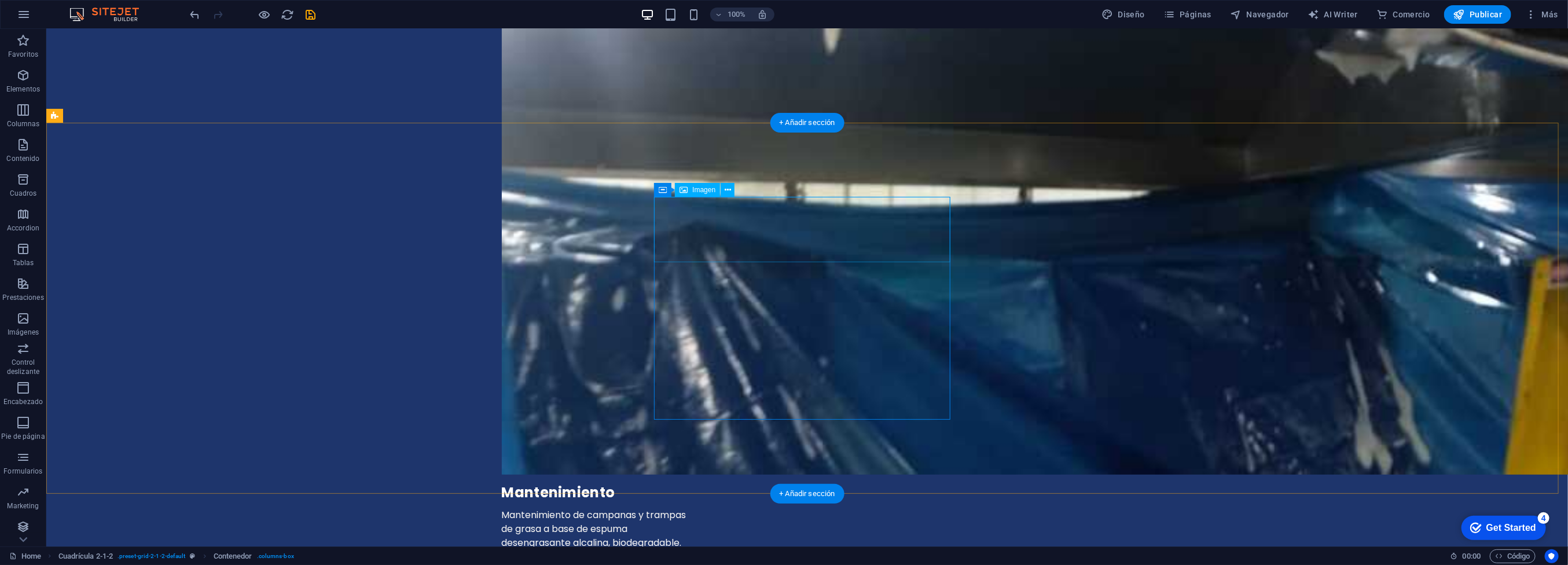
click at [724, 191] on icon at bounding box center [728, 190] width 6 height 12
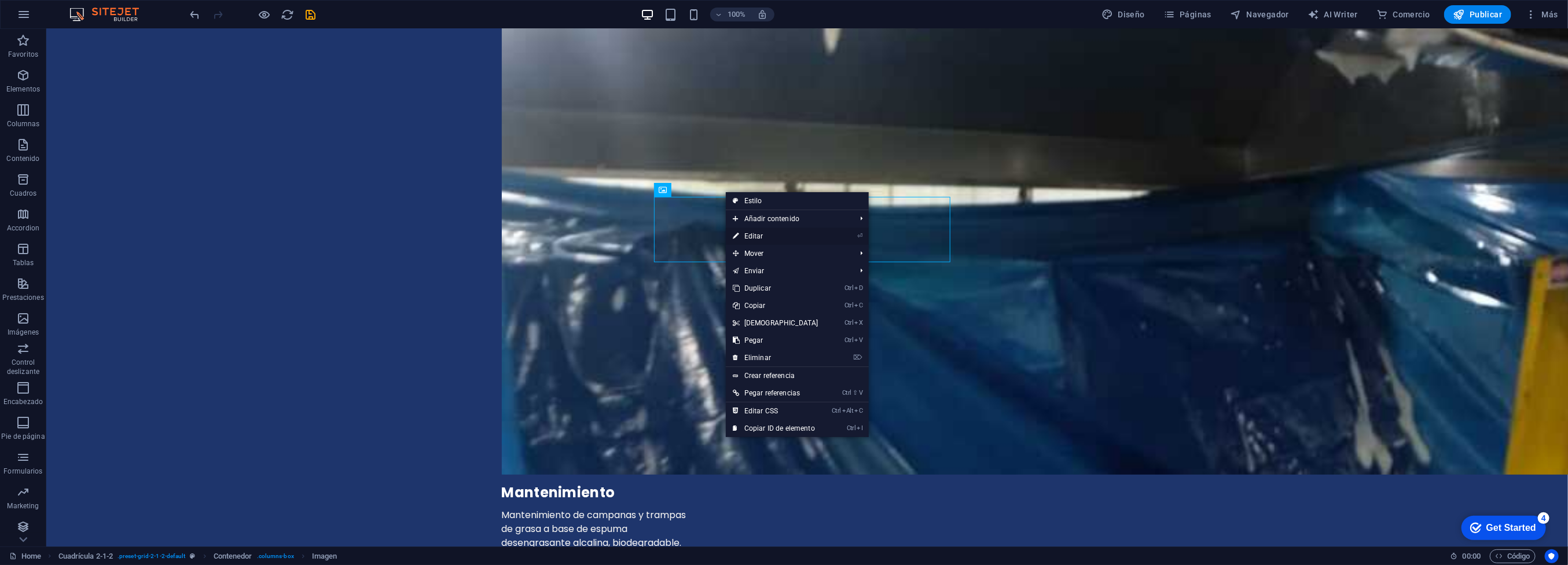
click at [766, 236] on link "⏎ Editar" at bounding box center [775, 236] width 100 height 17
